Goal: Transaction & Acquisition: Purchase product/service

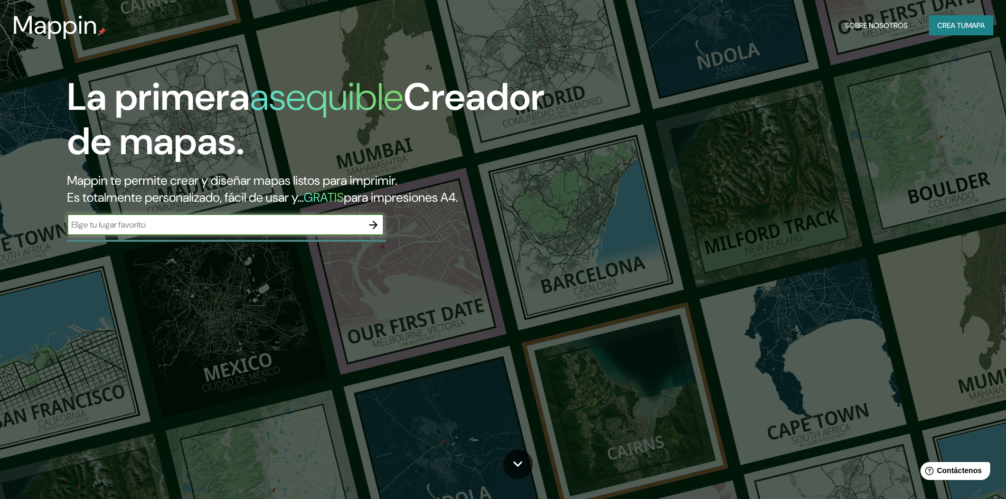
click at [126, 227] on input "text" at bounding box center [215, 225] width 296 height 12
drag, startPoint x: 167, startPoint y: 223, endPoint x: 0, endPoint y: 161, distance: 178.7
click at [0, 163] on div "La primera asequible Creador de mapas. Mappin te permite crear y diseñar mapas …" at bounding box center [503, 249] width 1006 height 499
type input "[GEOGRAPHIC_DATA]"
click at [376, 224] on icon "button" at bounding box center [373, 225] width 8 height 8
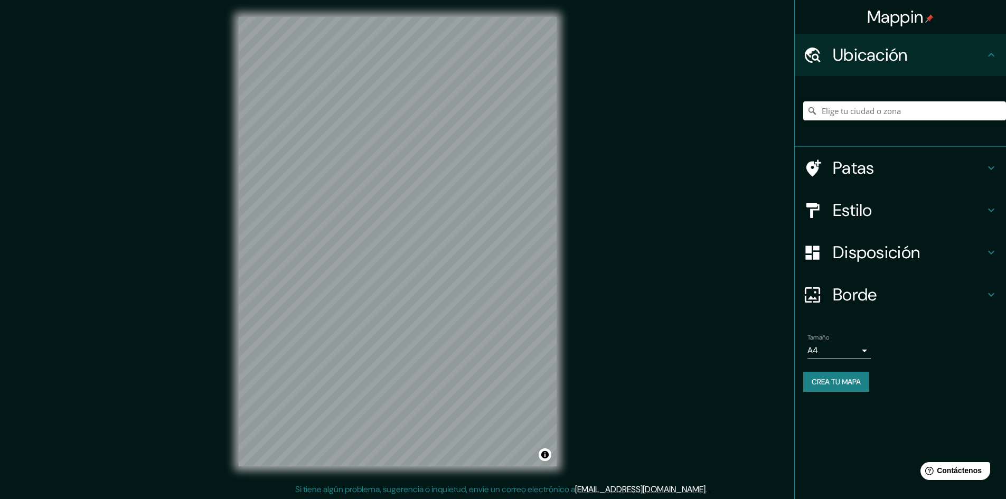
click at [899, 171] on h4 "Patas" at bounding box center [909, 167] width 152 height 21
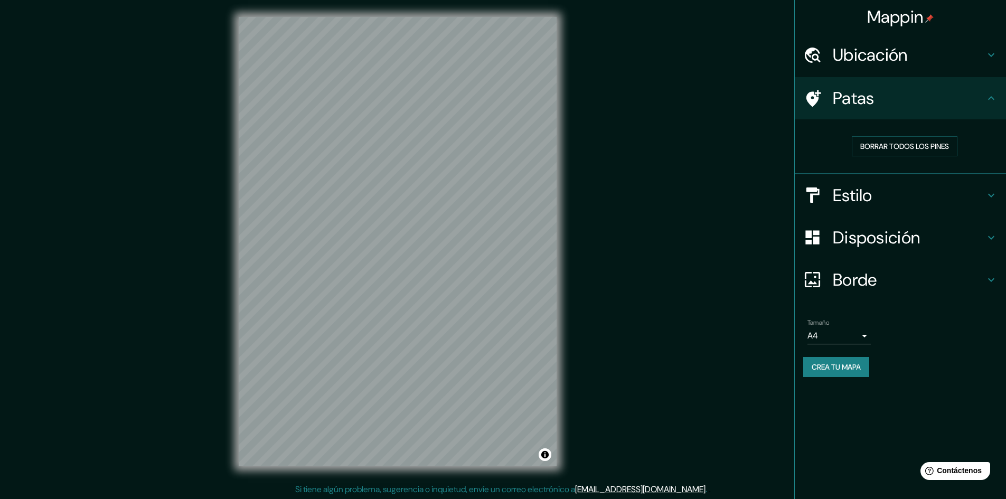
click at [905, 195] on h4 "Estilo" at bounding box center [909, 195] width 152 height 21
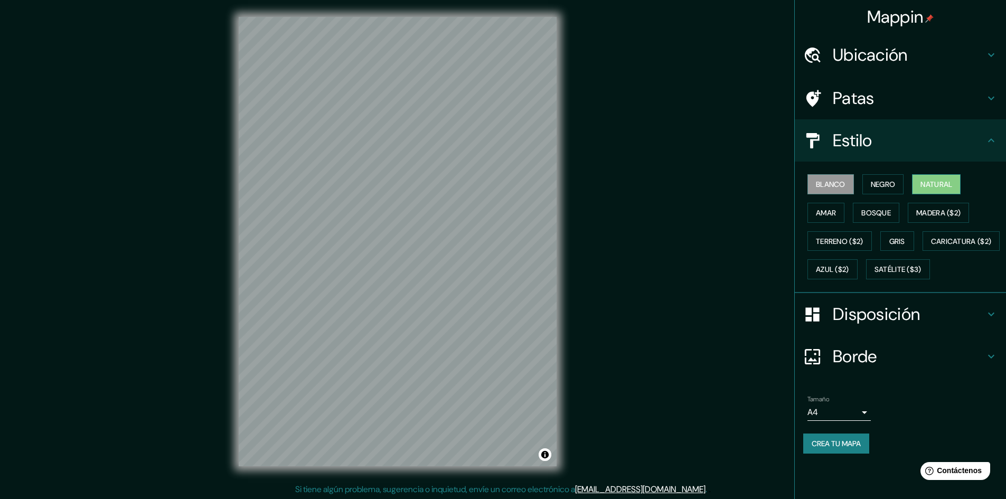
click at [950, 194] on button "Natural" at bounding box center [936, 184] width 49 height 20
click at [829, 216] on font "Amar" at bounding box center [826, 213] width 20 height 10
click at [877, 214] on font "Bosque" at bounding box center [876, 213] width 30 height 10
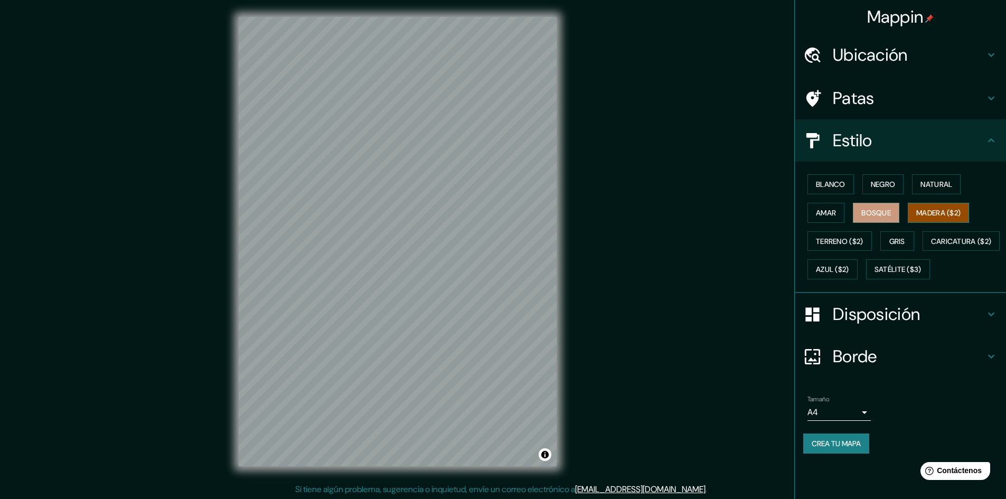
click at [942, 210] on font "Madera ($2)" at bounding box center [938, 213] width 44 height 10
click at [939, 189] on font "Natural" at bounding box center [937, 185] width 32 height 10
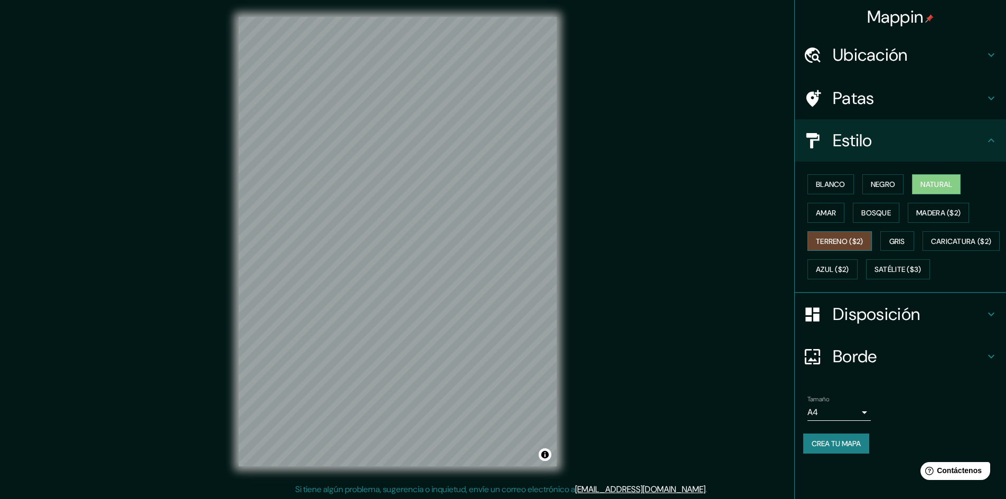
click at [856, 243] on font "Terreno ($2)" at bounding box center [840, 242] width 48 height 10
click at [858, 267] on button "Azul ($2)" at bounding box center [833, 269] width 50 height 20
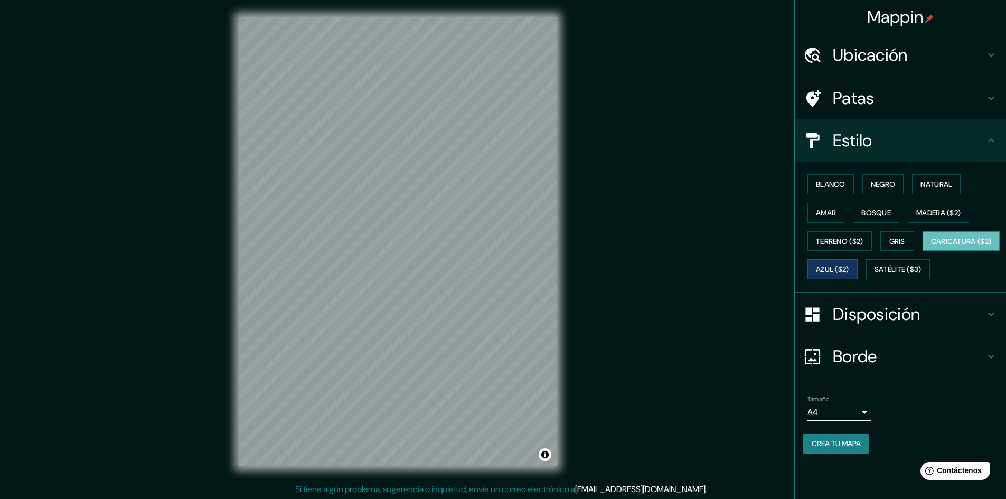
click at [931, 246] on font "Caricatura ($2)" at bounding box center [961, 242] width 61 height 10
click at [875, 275] on font "Satélite ($3)" at bounding box center [898, 270] width 47 height 10
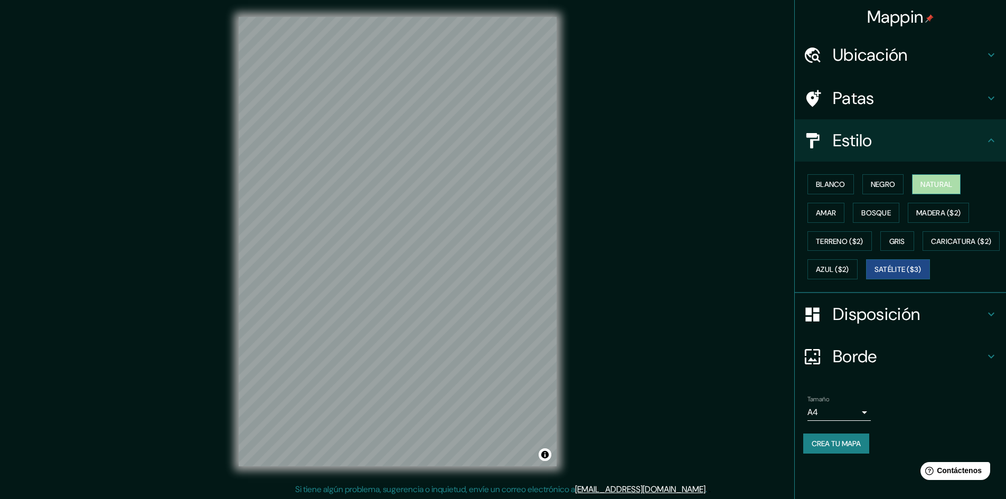
click at [938, 189] on font "Natural" at bounding box center [937, 185] width 32 height 10
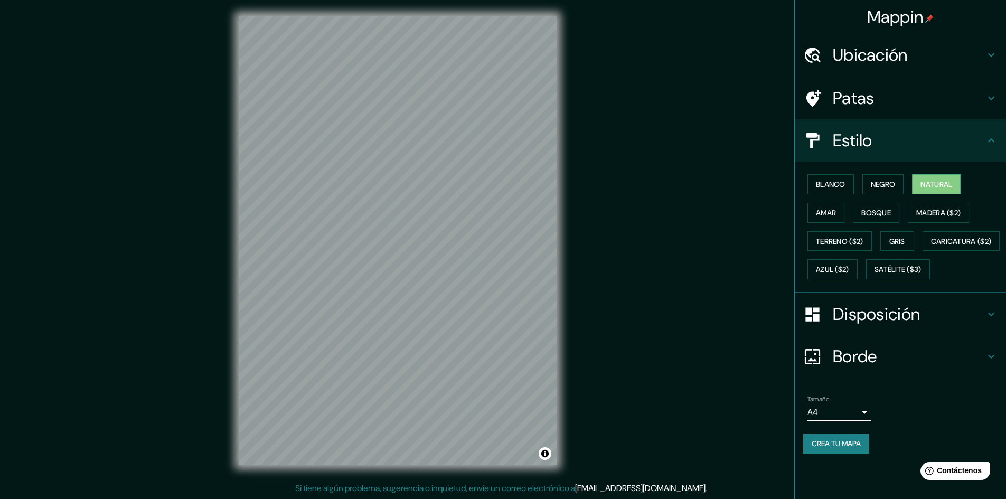
click at [887, 52] on font "Ubicación" at bounding box center [870, 55] width 75 height 22
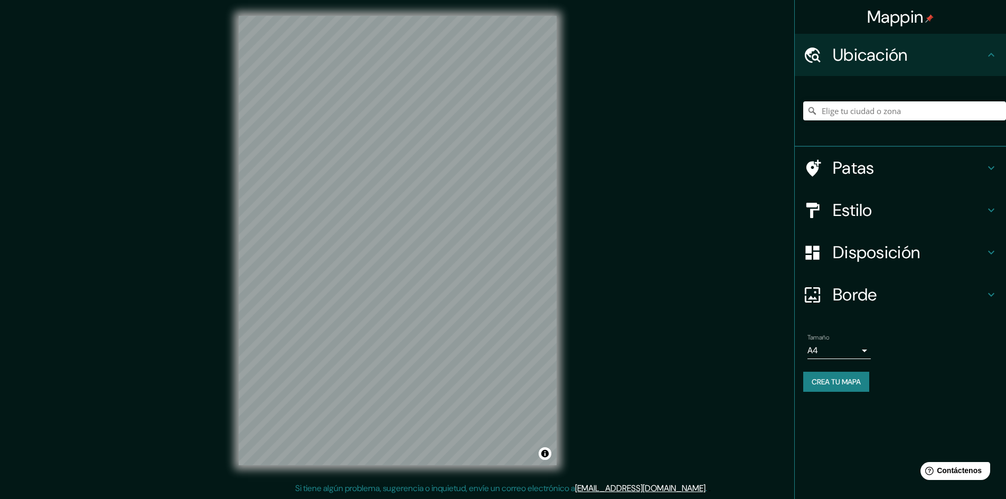
click at [887, 170] on h4 "Patas" at bounding box center [909, 167] width 152 height 21
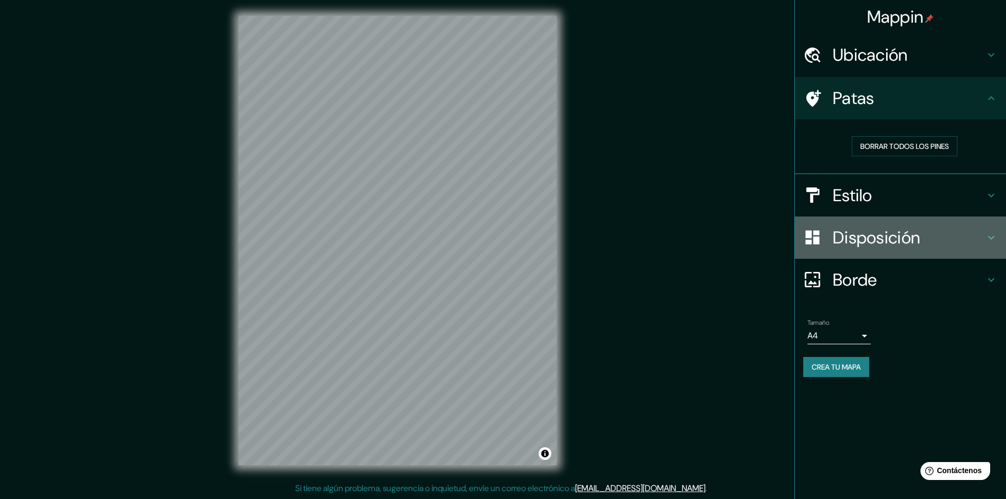
click at [906, 239] on font "Disposición" at bounding box center [876, 238] width 87 height 22
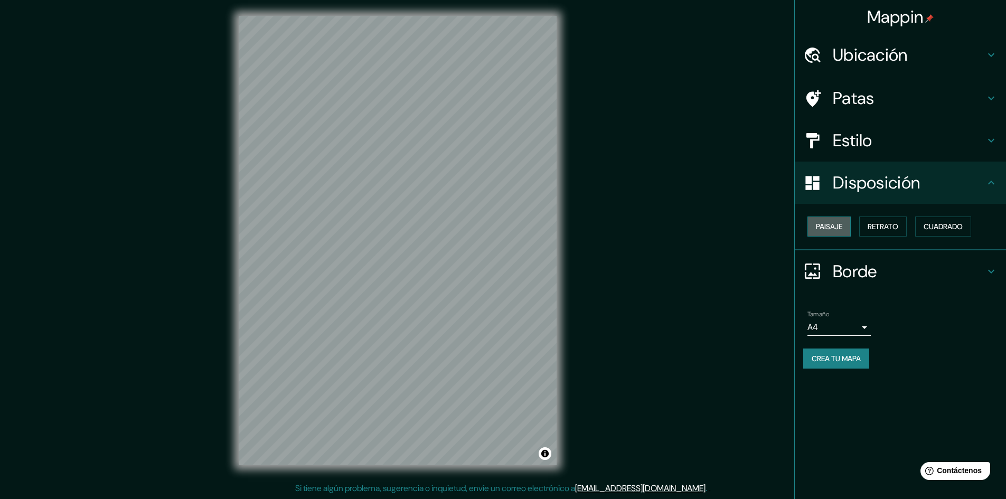
click at [836, 229] on font "Paisaje" at bounding box center [829, 227] width 26 height 10
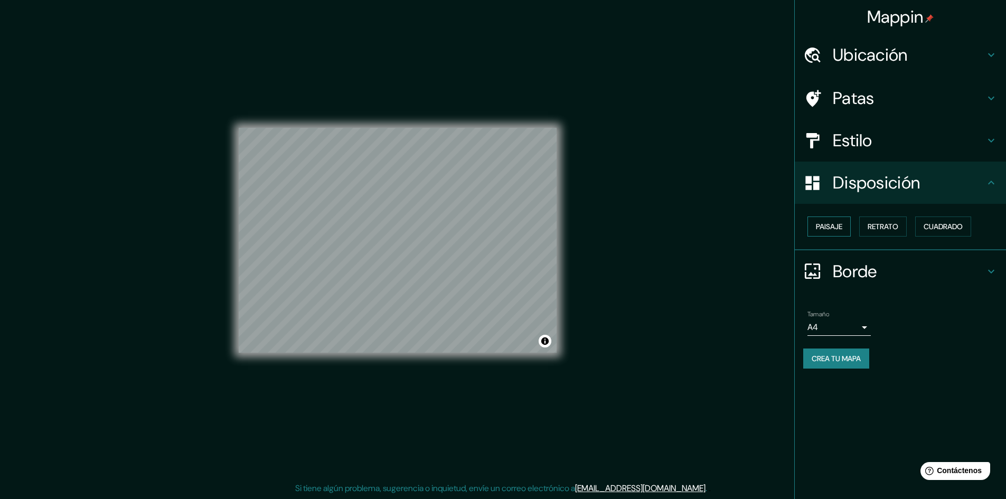
click at [836, 229] on font "Paisaje" at bounding box center [829, 227] width 26 height 10
click at [870, 228] on font "Retrato" at bounding box center [883, 227] width 31 height 10
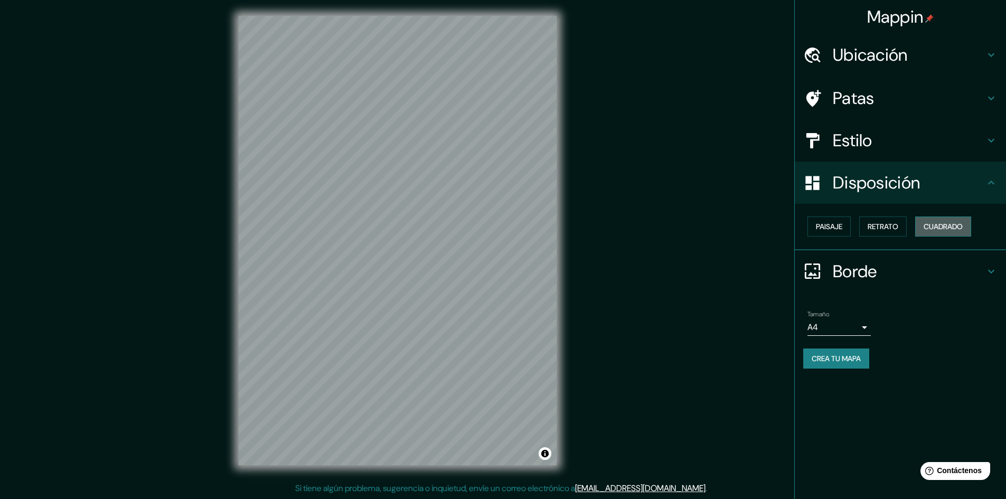
click at [937, 232] on font "Cuadrado" at bounding box center [943, 227] width 39 height 14
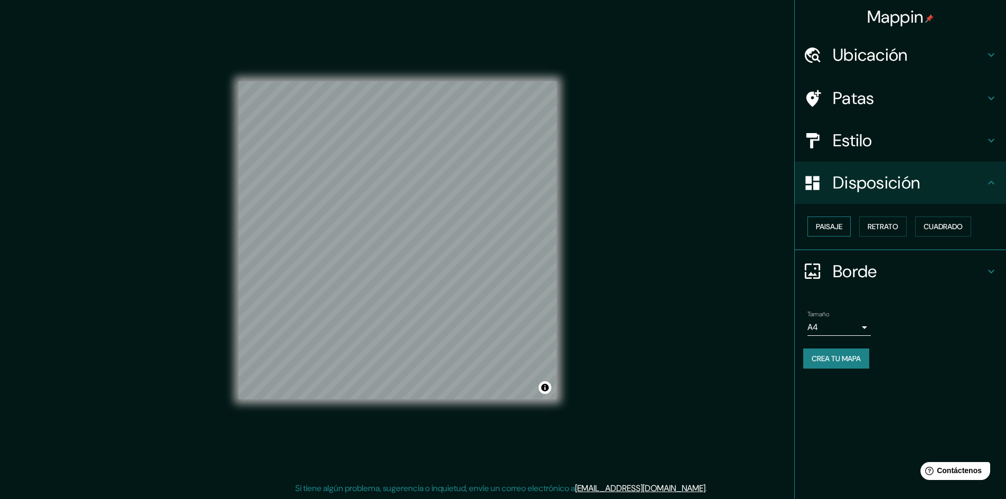
click at [832, 223] on font "Paisaje" at bounding box center [829, 227] width 26 height 10
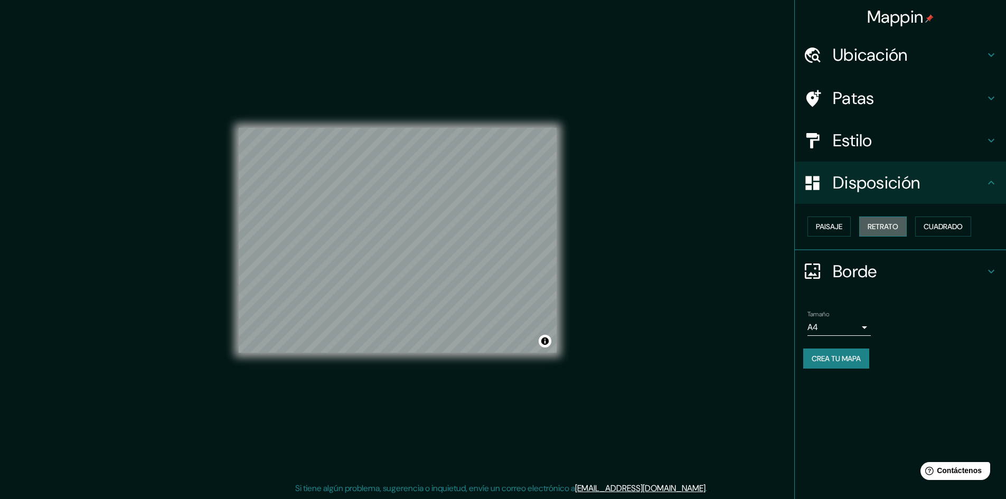
click at [889, 228] on font "Retrato" at bounding box center [883, 227] width 31 height 10
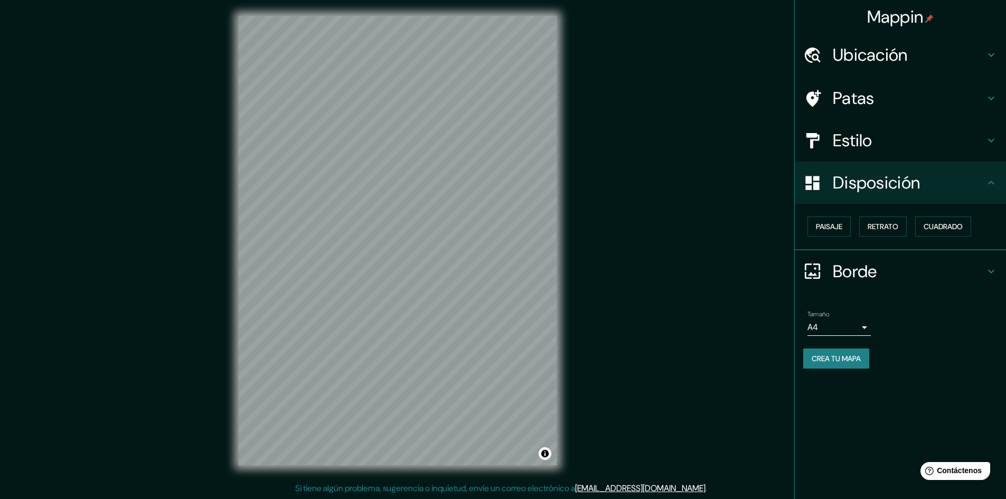
click at [889, 271] on h4 "Borde" at bounding box center [909, 271] width 152 height 21
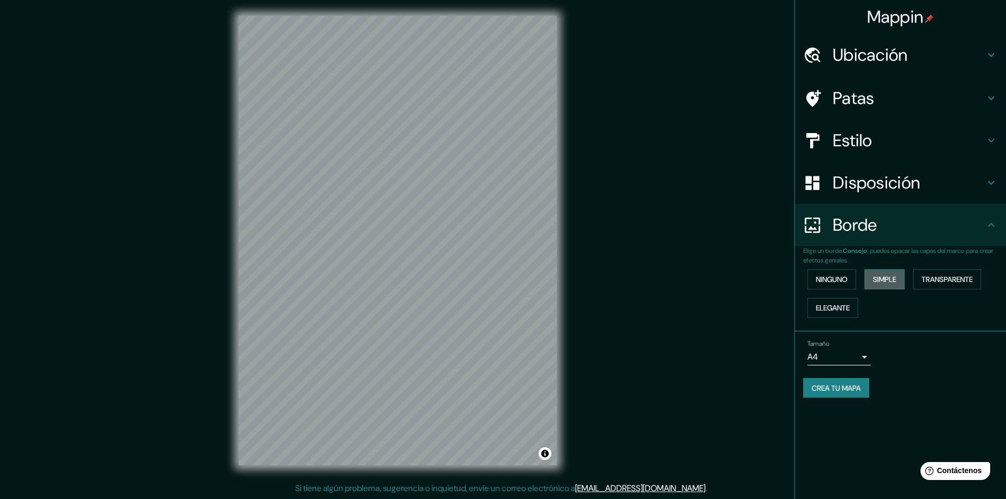
click at [891, 278] on font "Simple" at bounding box center [884, 280] width 23 height 10
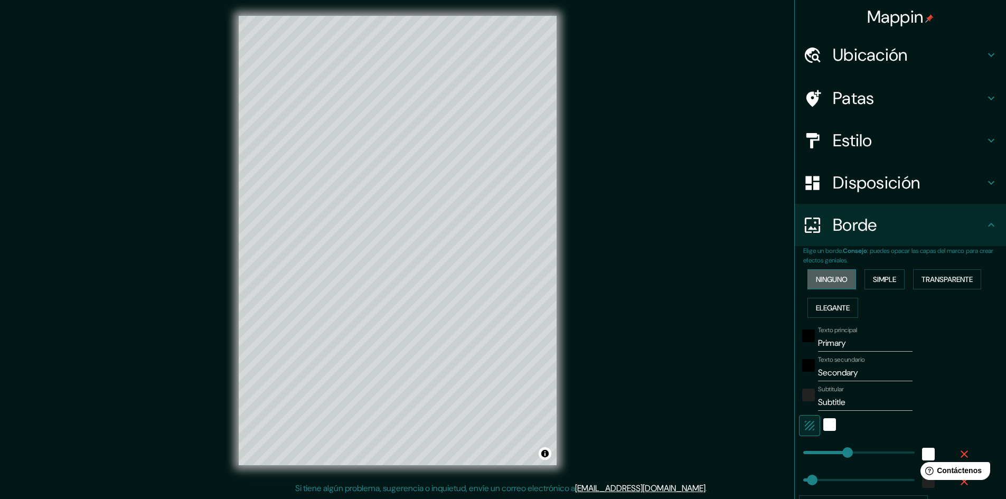
click at [826, 274] on font "Ninguno" at bounding box center [832, 280] width 32 height 14
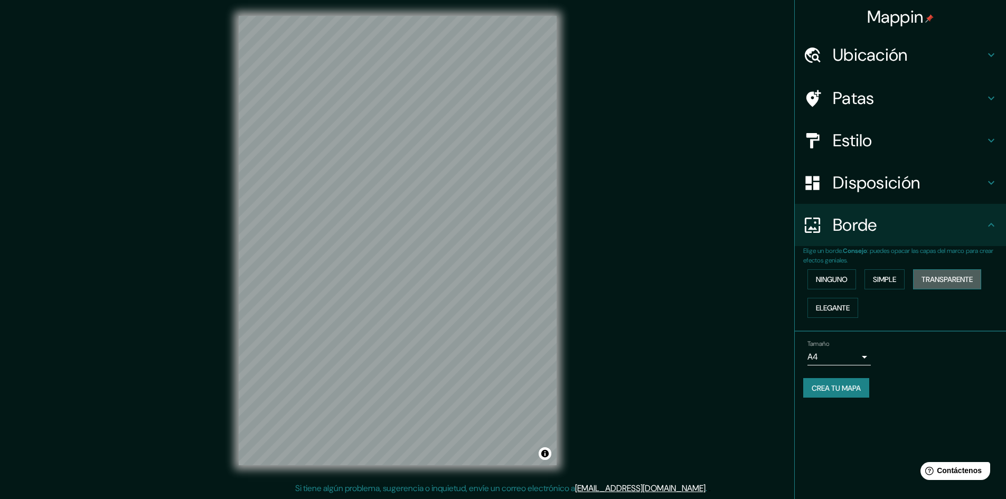
click at [969, 279] on font "Transparente" at bounding box center [947, 280] width 51 height 10
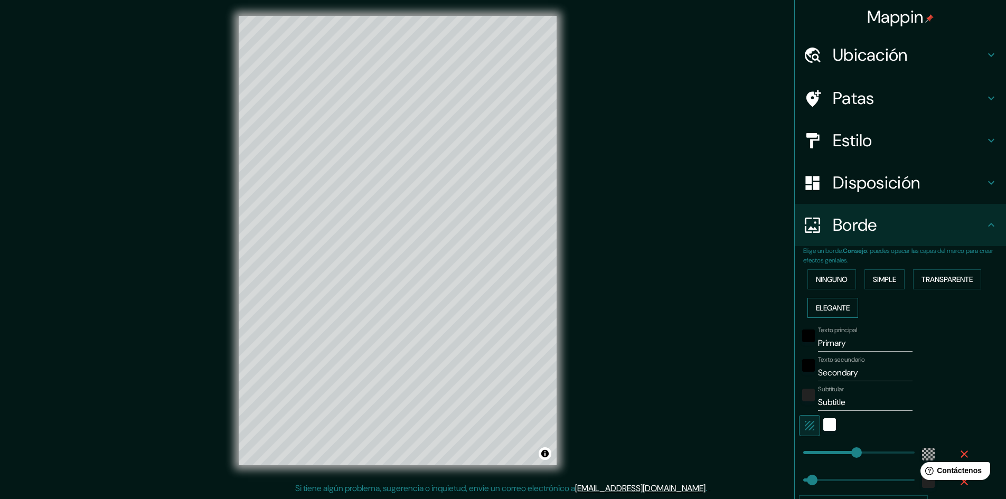
click at [836, 308] on font "Elegante" at bounding box center [833, 308] width 34 height 10
click at [819, 284] on font "Ninguno" at bounding box center [832, 280] width 32 height 10
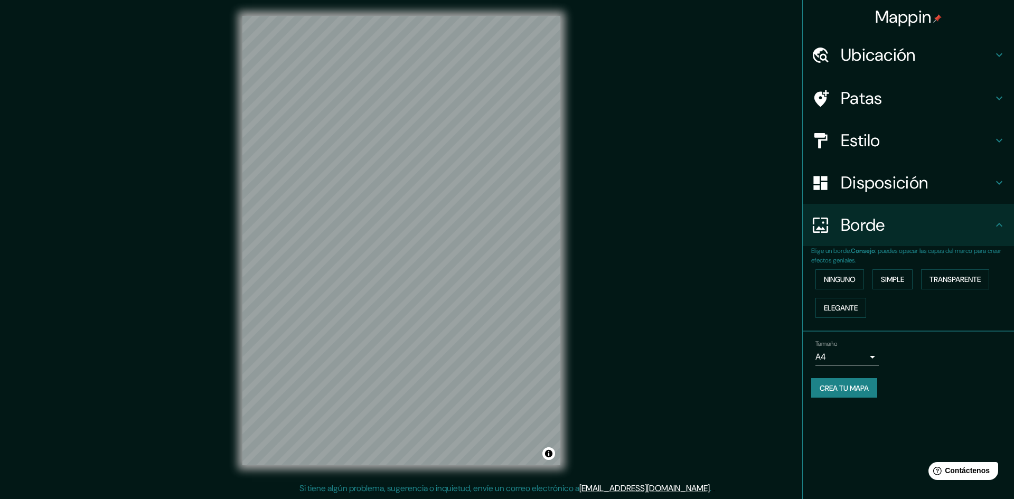
click at [850, 359] on body "Mappin Ubicación Patas Estilo Disposición Borde Elige un borde. Consejo : puede…" at bounding box center [507, 248] width 1014 height 499
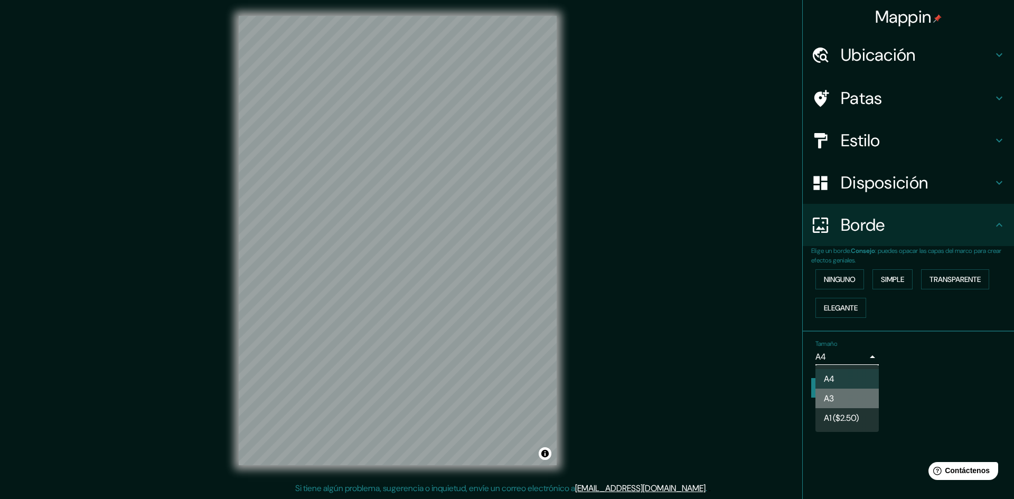
click at [864, 399] on li "A3" at bounding box center [847, 399] width 63 height 20
type input "a4"
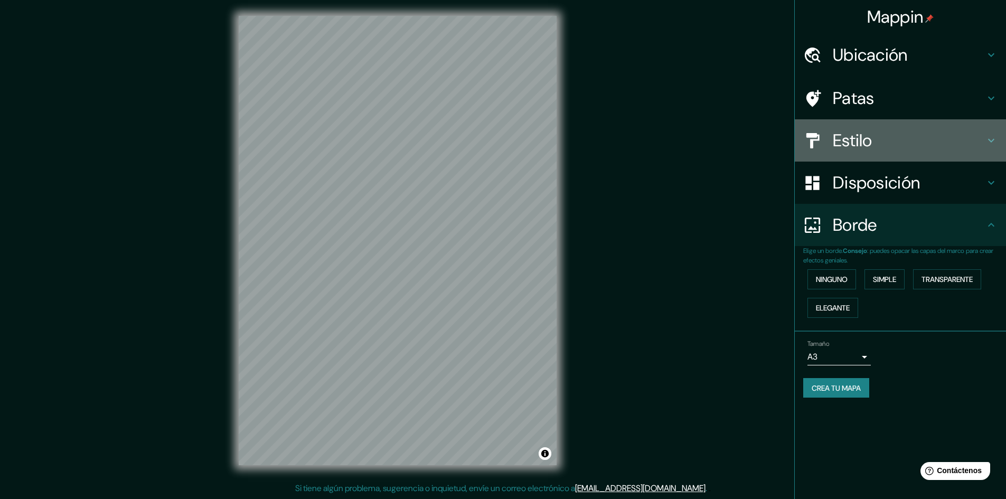
click at [898, 134] on h4 "Estilo" at bounding box center [909, 140] width 152 height 21
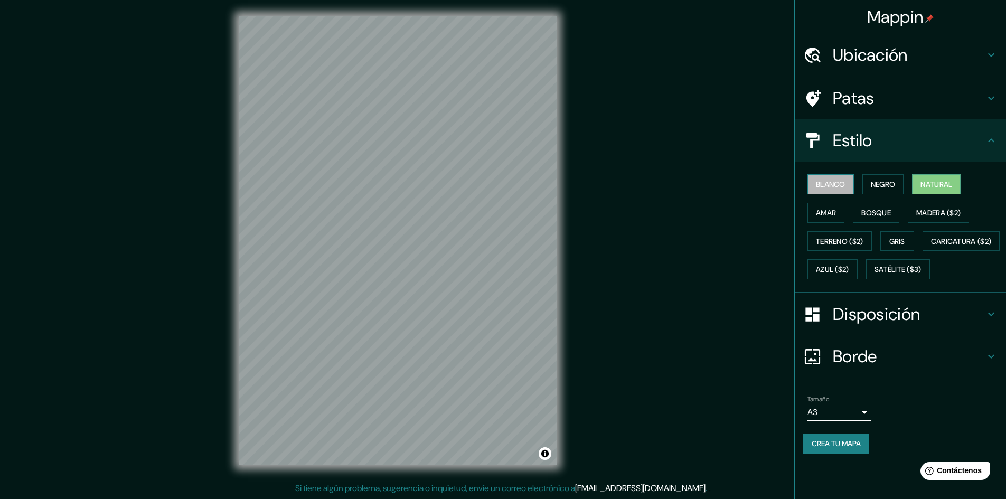
click at [828, 186] on font "Blanco" at bounding box center [831, 185] width 30 height 10
click at [883, 188] on font "Negro" at bounding box center [883, 185] width 25 height 10
click at [829, 192] on button "Blanco" at bounding box center [831, 184] width 46 height 20
click at [936, 194] on div "Blanco Negro Natural Amar Bosque Madera ($2) Terreno ($2) Gris Caricatura ($2) …" at bounding box center [904, 227] width 203 height 114
click at [942, 188] on font "Natural" at bounding box center [937, 185] width 32 height 10
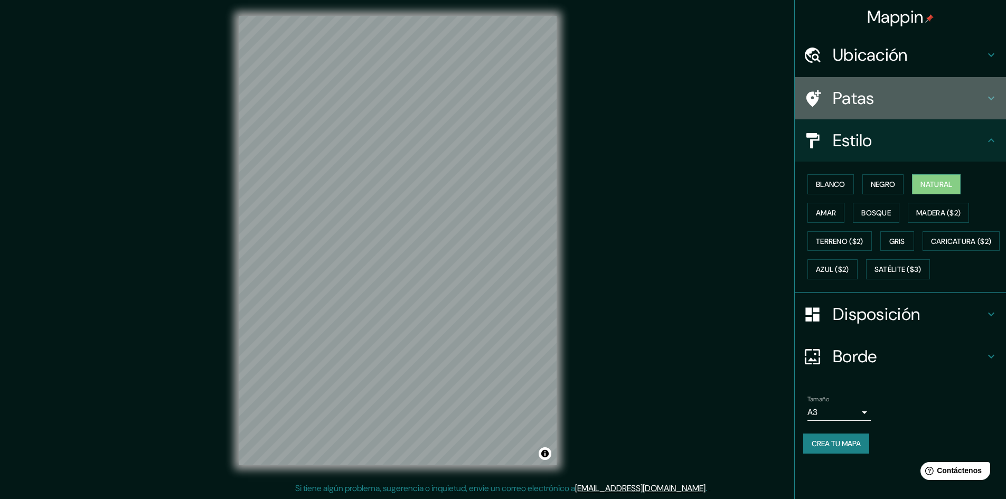
click at [859, 102] on font "Patas" at bounding box center [854, 98] width 42 height 22
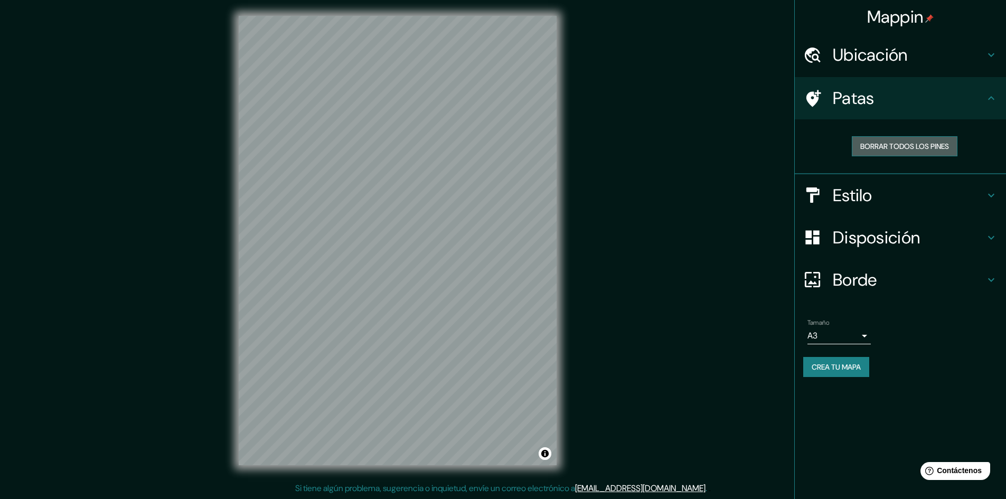
click at [893, 147] on font "Borrar todos los pines" at bounding box center [904, 147] width 89 height 10
click at [896, 54] on font "Ubicación" at bounding box center [870, 55] width 75 height 22
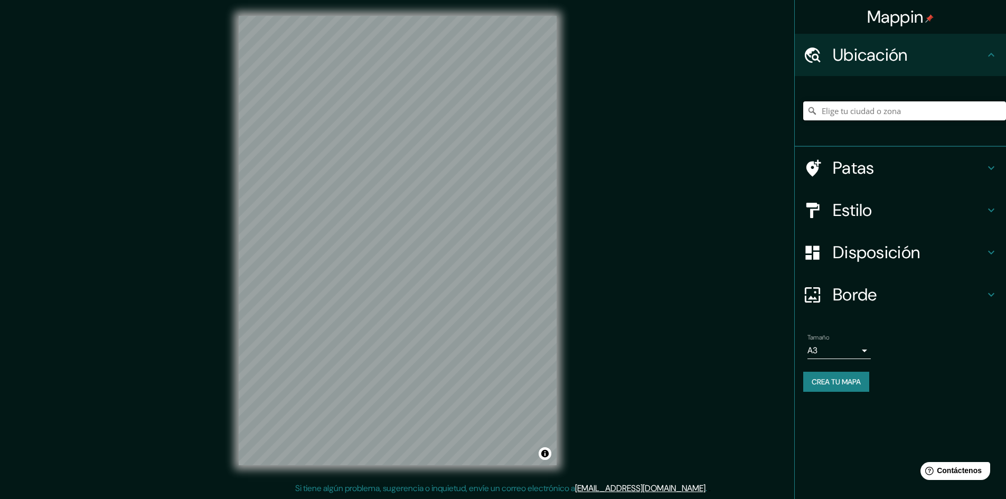
click at [873, 110] on input "Elige tu ciudad o zona" at bounding box center [904, 110] width 203 height 19
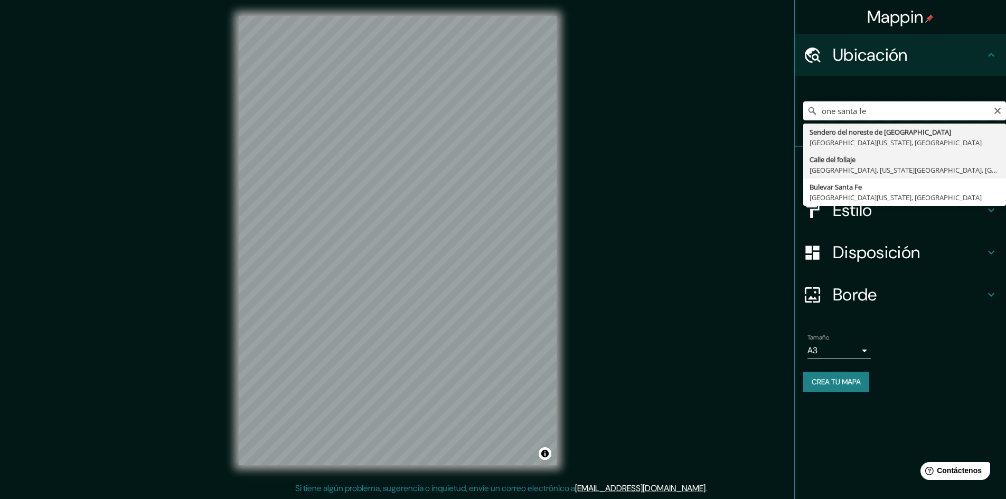
scroll to position [0, 0]
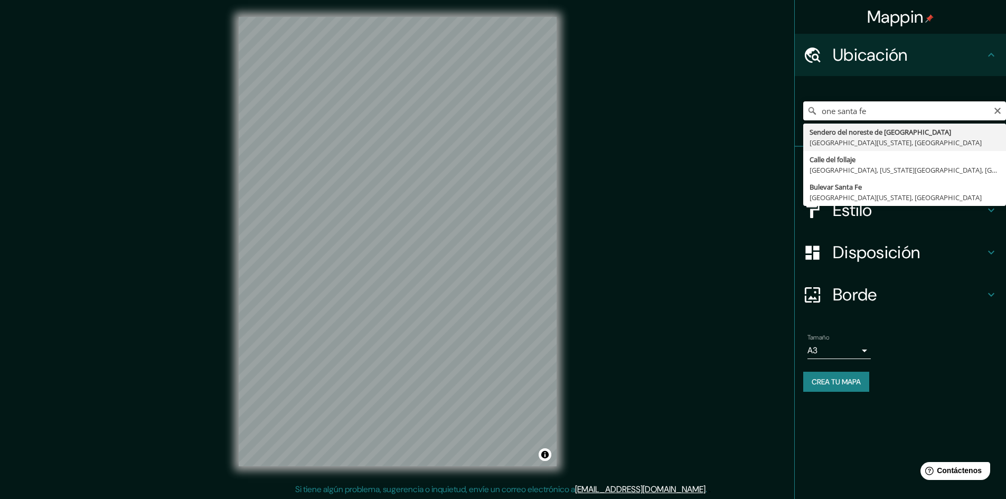
drag, startPoint x: 905, startPoint y: 118, endPoint x: 746, endPoint y: 107, distance: 158.8
click at [746, 107] on div "Mappin Ubicación one santa fe Sendero del noreste de [GEOGRAPHIC_DATA][US_STATE…" at bounding box center [503, 250] width 1006 height 500
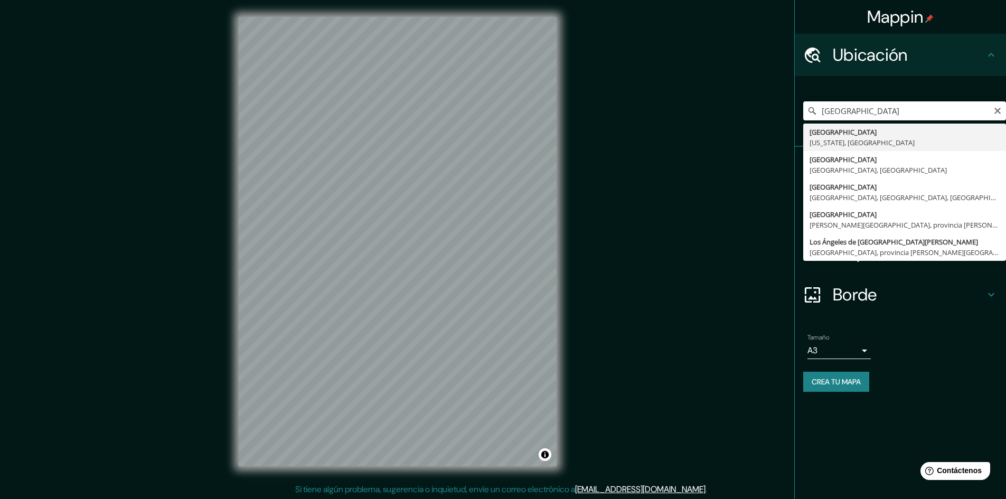
type input "[GEOGRAPHIC_DATA], [US_STATE], [GEOGRAPHIC_DATA]"
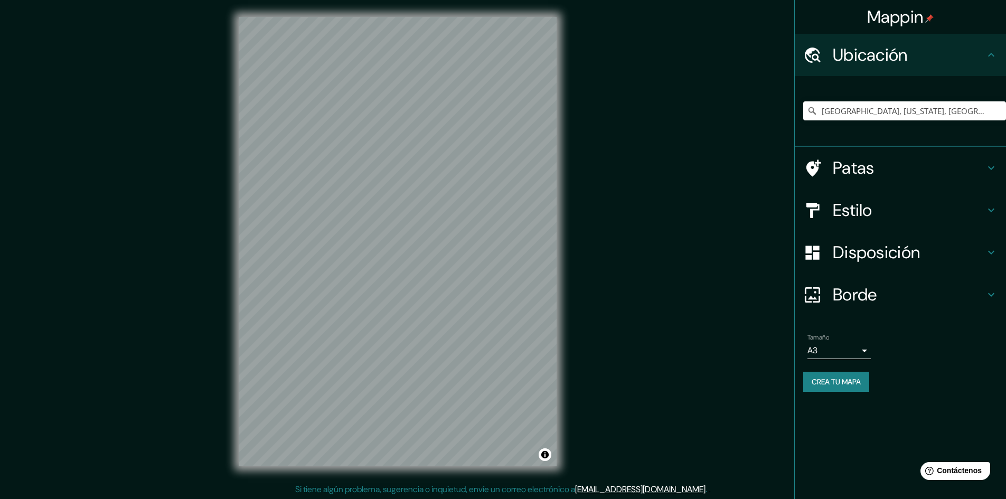
click at [839, 252] on font "Disposición" at bounding box center [876, 252] width 87 height 22
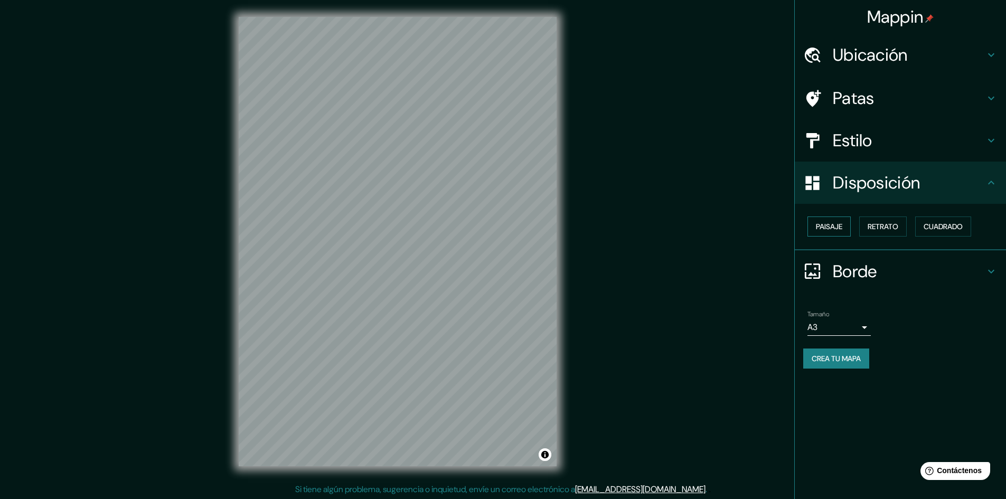
click at [839, 231] on font "Paisaje" at bounding box center [829, 227] width 26 height 10
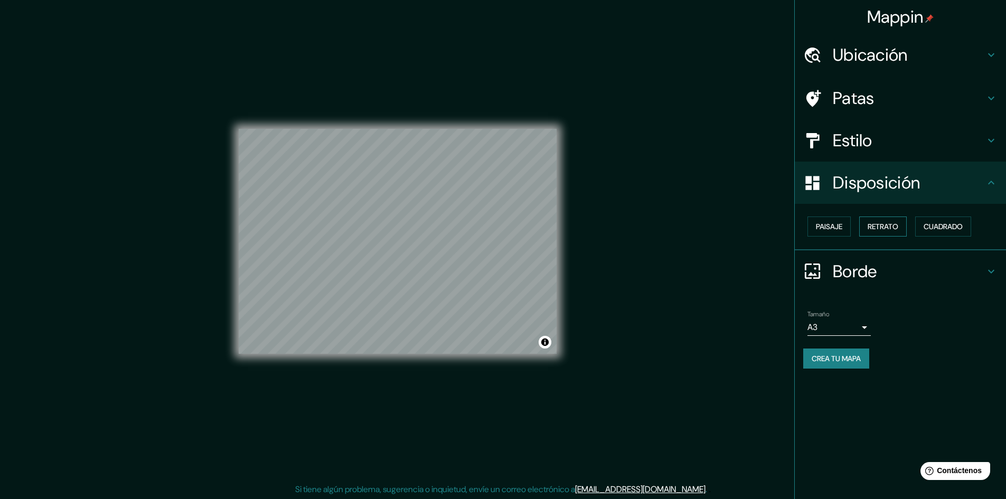
click at [885, 232] on font "Retrato" at bounding box center [883, 227] width 31 height 14
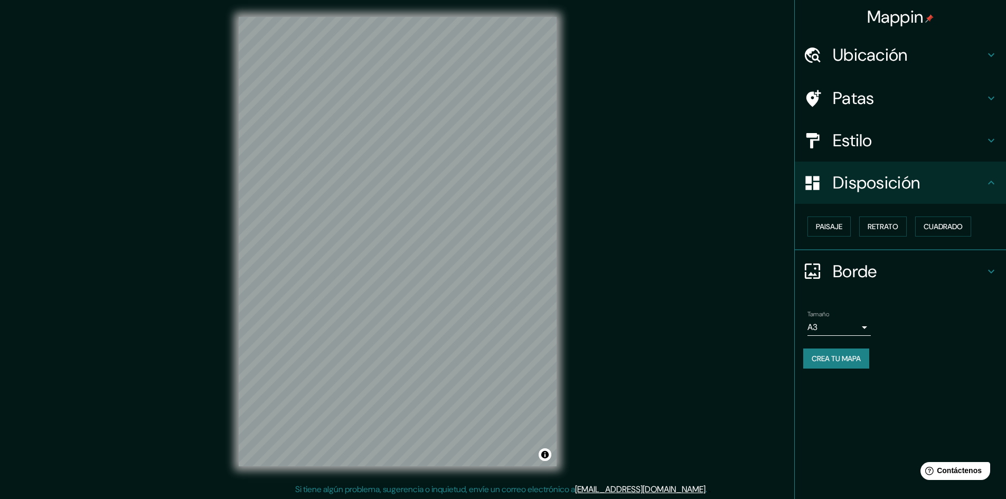
click at [861, 123] on div "Estilo" at bounding box center [900, 140] width 211 height 42
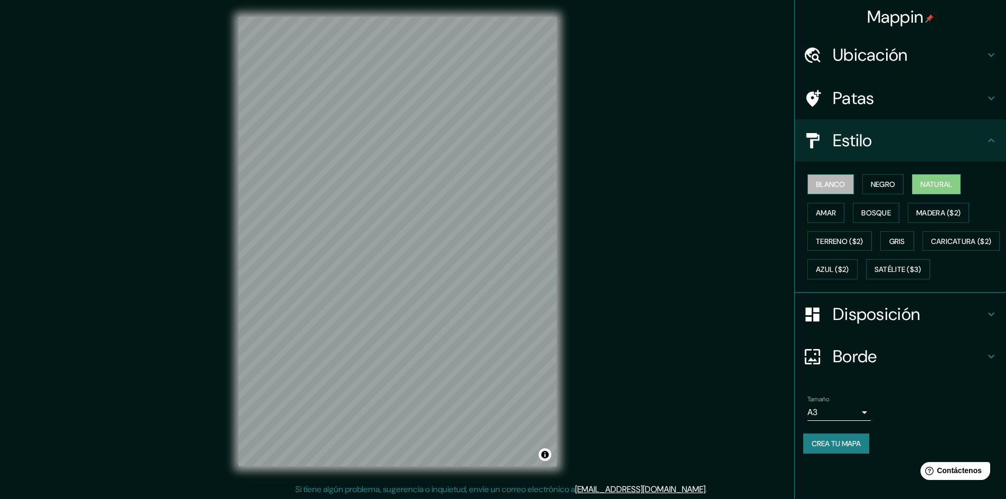
click at [846, 183] on font "Blanco" at bounding box center [831, 185] width 30 height 10
click at [896, 185] on font "Negro" at bounding box center [883, 185] width 25 height 10
click at [921, 175] on button "Natural" at bounding box center [936, 184] width 49 height 20
drag, startPoint x: 886, startPoint y: 212, endPoint x: 873, endPoint y: 212, distance: 13.2
click at [884, 213] on font "Bosque" at bounding box center [876, 213] width 30 height 10
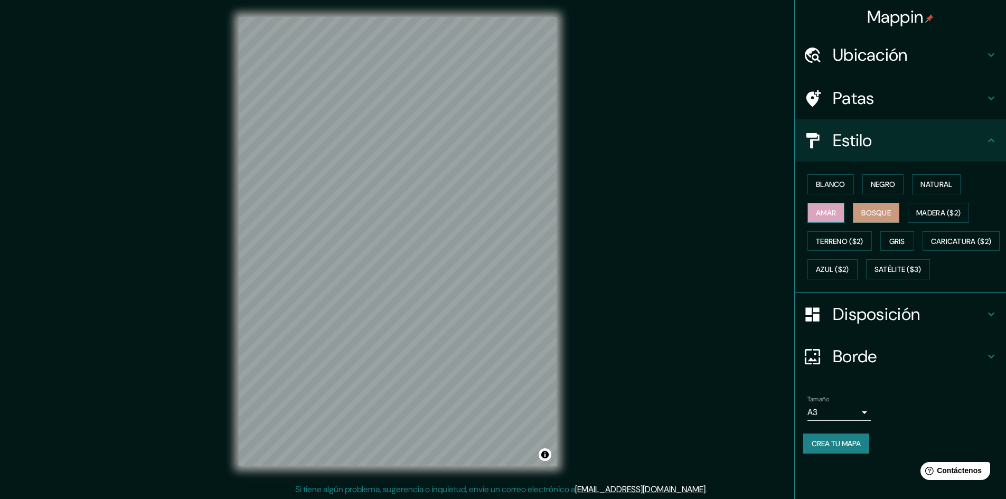
click at [817, 207] on font "Amar" at bounding box center [826, 213] width 20 height 14
click at [860, 236] on font "Terreno ($2)" at bounding box center [840, 242] width 48 height 14
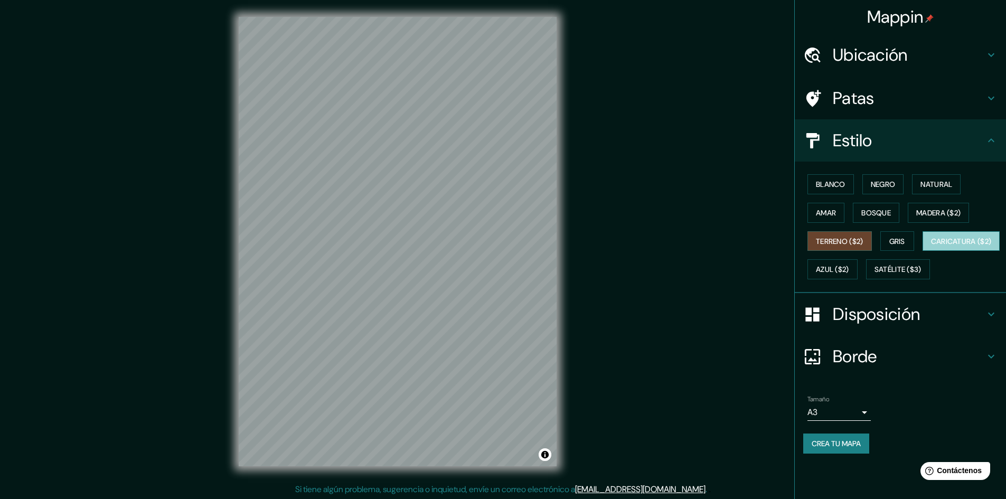
click at [931, 246] on font "Caricatura ($2)" at bounding box center [961, 242] width 61 height 10
click at [875, 275] on font "Satélite ($3)" at bounding box center [898, 270] width 47 height 10
